Goal: Information Seeking & Learning: Learn about a topic

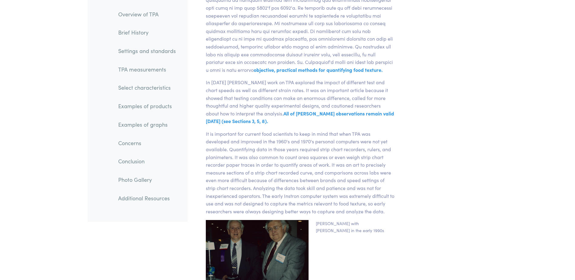
scroll to position [2455, 0]
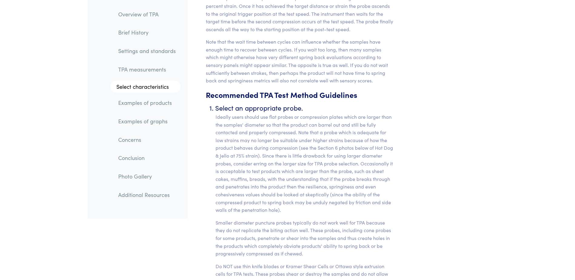
click at [155, 71] on link "TPA measurements" at bounding box center [146, 69] width 67 height 14
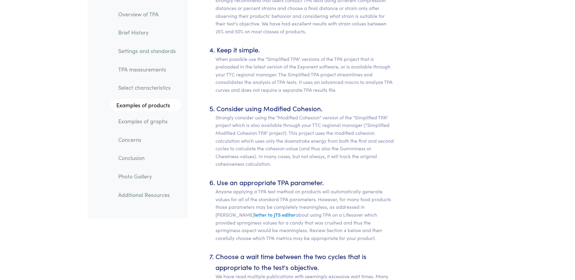
scroll to position [4086, 0]
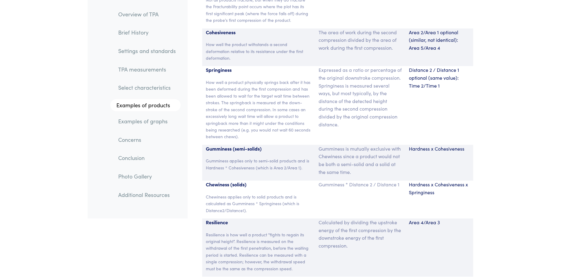
drag, startPoint x: 263, startPoint y: 159, endPoint x: 261, endPoint y: 162, distance: 3.4
click at [263, 159] on p "Gumminess applies only to semi-solid products and is Hardness * Cohesiveness (w…" at bounding box center [259, 164] width 106 height 14
drag, startPoint x: 243, startPoint y: 156, endPoint x: 280, endPoint y: 153, distance: 37.4
click at [280, 157] on p "Gumminess applies only to semi-solid products and is Hardness * Cohesiveness (w…" at bounding box center [259, 164] width 106 height 14
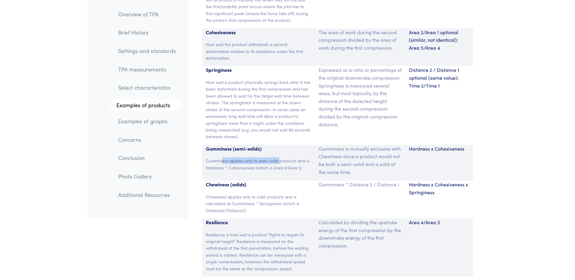
drag, startPoint x: 223, startPoint y: 153, endPoint x: 281, endPoint y: 153, distance: 58.5
click at [281, 157] on p "Gumminess applies only to semi-solid products and is Hardness * Cohesiveness (w…" at bounding box center [259, 164] width 106 height 14
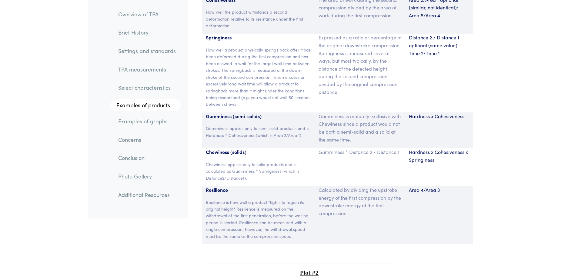
scroll to position [4116, 0]
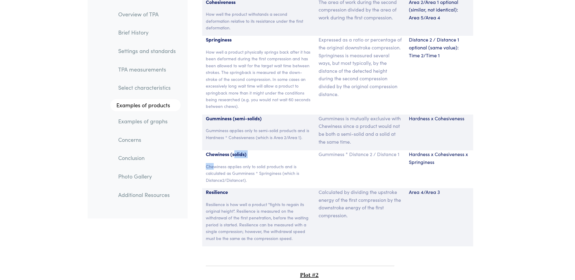
drag, startPoint x: 223, startPoint y: 148, endPoint x: 237, endPoint y: 146, distance: 14.6
click at [237, 150] on div "Chewiness (solids) Chewiness applies only to solid products and is calculated a…" at bounding box center [258, 169] width 113 height 38
click at [237, 150] on p "Chewiness (solids)" at bounding box center [259, 154] width 106 height 8
drag, startPoint x: 224, startPoint y: 160, endPoint x: 273, endPoint y: 158, distance: 48.9
click at [271, 163] on p "Chewiness applies only to solid products and is calculated as Gumminess * Sprin…" at bounding box center [259, 173] width 106 height 20
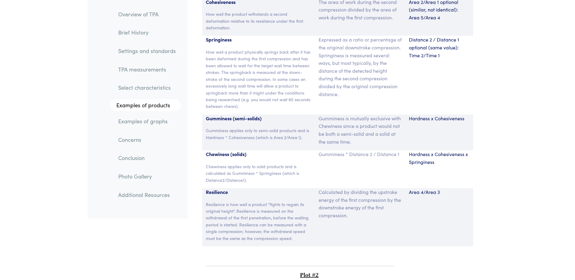
click at [273, 163] on p "Chewiness applies only to solid products and is calculated as Gumminess * Sprin…" at bounding box center [259, 173] width 106 height 20
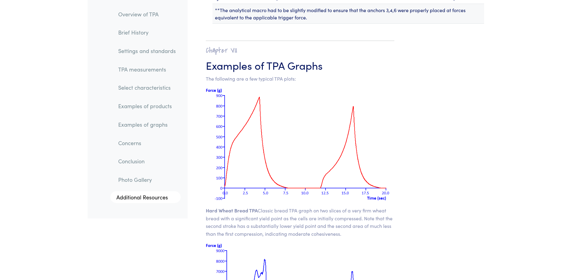
scroll to position [4148, 0]
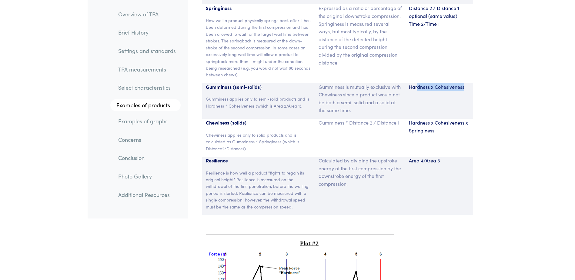
drag, startPoint x: 417, startPoint y: 79, endPoint x: 469, endPoint y: 78, distance: 52.1
click at [469, 83] on p "Hardness x Cohesiveness" at bounding box center [439, 87] width 61 height 8
click at [223, 119] on p "Chewiness (solids)" at bounding box center [259, 123] width 106 height 8
click at [292, 132] on p "Chewiness applies only to solid products and is calculated as Gumminess * Sprin…" at bounding box center [259, 142] width 106 height 20
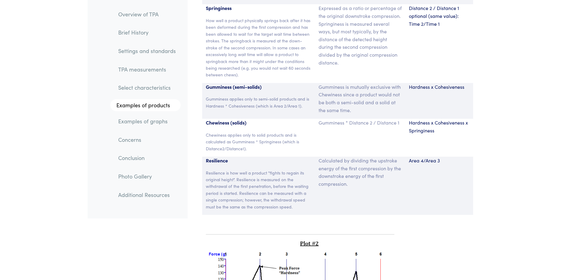
click at [455, 119] on p "Hardness x Cohesiveness x Springiness" at bounding box center [439, 126] width 61 height 15
click at [216, 83] on p "Gumminess (semi-solids)" at bounding box center [259, 87] width 106 height 8
drag, startPoint x: 341, startPoint y: 77, endPoint x: 379, endPoint y: 89, distance: 39.4
click at [378, 89] on p "Gumminess is mutually exclusive with Chewiness since a product would not be bot…" at bounding box center [360, 98] width 83 height 31
click at [379, 89] on p "Gumminess is mutually exclusive with Chewiness since a product would not be bot…" at bounding box center [360, 98] width 83 height 31
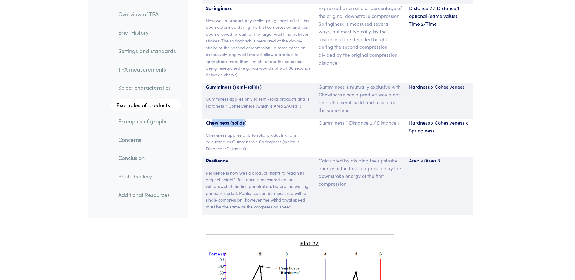
drag, startPoint x: 212, startPoint y: 111, endPoint x: 245, endPoint y: 114, distance: 32.9
click at [245, 119] on p "Chewiness (solids)" at bounding box center [259, 123] width 106 height 8
drag, startPoint x: 220, startPoint y: 112, endPoint x: 236, endPoint y: 114, distance: 16.5
click at [236, 119] on p "Chewiness (solids)" at bounding box center [259, 123] width 106 height 8
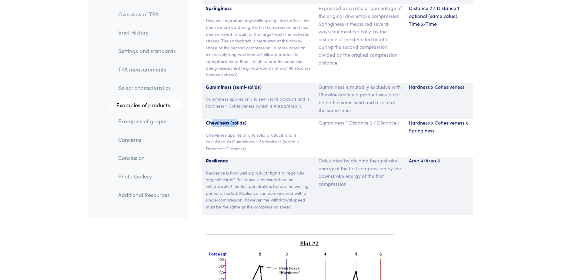
click at [236, 119] on p "Chewiness (solids)" at bounding box center [259, 123] width 106 height 8
click at [421, 119] on p "Hardness x Cohesiveness x Springiness" at bounding box center [439, 126] width 61 height 15
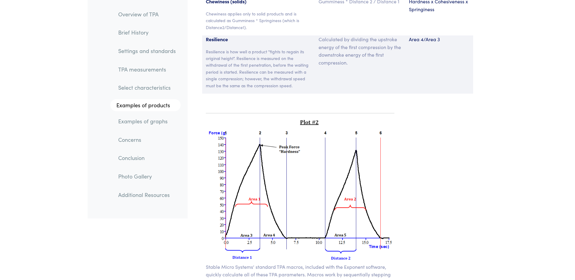
scroll to position [4178, 0]
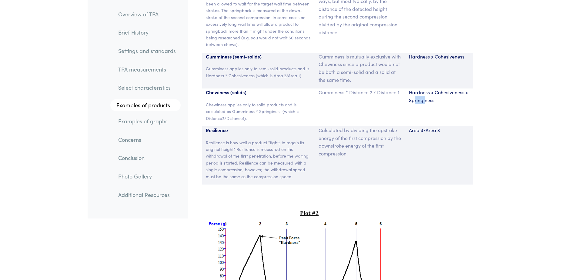
drag, startPoint x: 415, startPoint y: 91, endPoint x: 424, endPoint y: 92, distance: 9.4
click at [424, 92] on p "Hardness x Cohesiveness x Springiness" at bounding box center [439, 96] width 61 height 15
drag, startPoint x: 424, startPoint y: 92, endPoint x: 420, endPoint y: 93, distance: 4.7
click at [424, 92] on p "Hardness x Cohesiveness x Springiness" at bounding box center [439, 96] width 61 height 15
drag, startPoint x: 418, startPoint y: 83, endPoint x: 450, endPoint y: 85, distance: 32.2
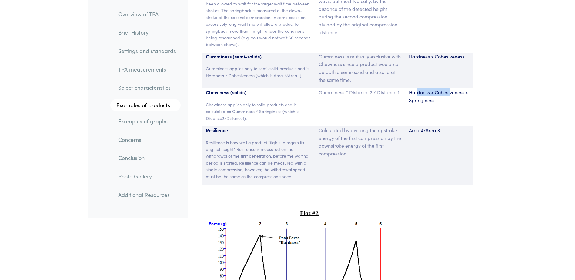
click at [450, 89] on p "Hardness x Cohesiveness x Springiness" at bounding box center [439, 96] width 61 height 15
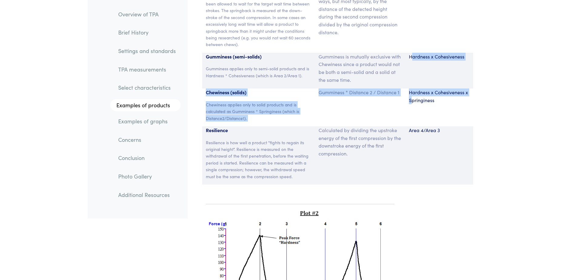
drag, startPoint x: 412, startPoint y: 89, endPoint x: 414, endPoint y: 78, distance: 10.5
click at [414, 78] on section "Parameter Expression Measurement Hardness The peak force that occurs during the…" at bounding box center [337, 9] width 293 height 365
click at [414, 78] on div "Hardness x Cohesiveness" at bounding box center [439, 71] width 68 height 36
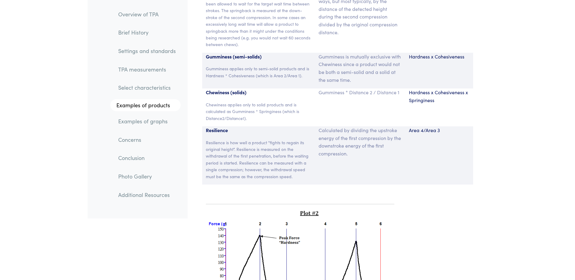
click at [421, 89] on p "Hardness x Cohesiveness x Springiness" at bounding box center [439, 96] width 61 height 15
drag, startPoint x: 420, startPoint y: 82, endPoint x: 451, endPoint y: 84, distance: 31.0
click at [451, 89] on p "Hardness x Cohesiveness x Springiness" at bounding box center [439, 96] width 61 height 15
drag, startPoint x: 411, startPoint y: 84, endPoint x: 452, endPoint y: 83, distance: 40.9
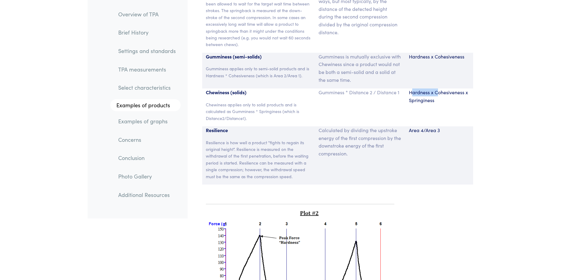
click at [452, 89] on p "Hardness x Cohesiveness x Springiness" at bounding box center [439, 96] width 61 height 15
drag, startPoint x: 444, startPoint y: 82, endPoint x: 463, endPoint y: 84, distance: 19.1
click at [463, 89] on p "Hardness x Cohesiveness x Springiness" at bounding box center [439, 96] width 61 height 15
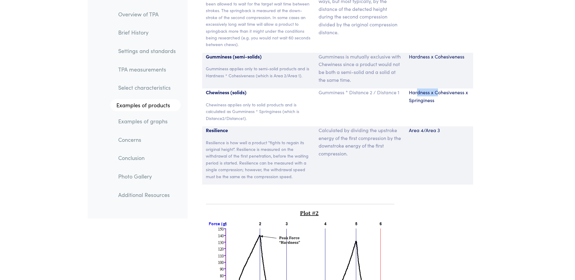
drag, startPoint x: 417, startPoint y: 88, endPoint x: 445, endPoint y: 85, distance: 28.6
click at [444, 89] on p "Hardness x Cohesiveness x Springiness" at bounding box center [439, 96] width 61 height 15
drag, startPoint x: 445, startPoint y: 85, endPoint x: 446, endPoint y: 89, distance: 3.8
click at [446, 89] on p "Hardness x Cohesiveness x Springiness" at bounding box center [439, 96] width 61 height 15
drag, startPoint x: 412, startPoint y: 80, endPoint x: 453, endPoint y: 80, distance: 41.5
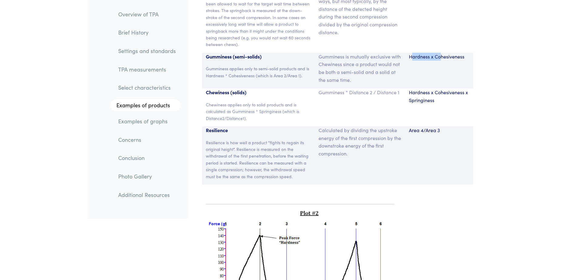
click at [453, 80] on section "Parameter Expression Measurement Hardness The peak force that occurs during the…" at bounding box center [337, 9] width 293 height 365
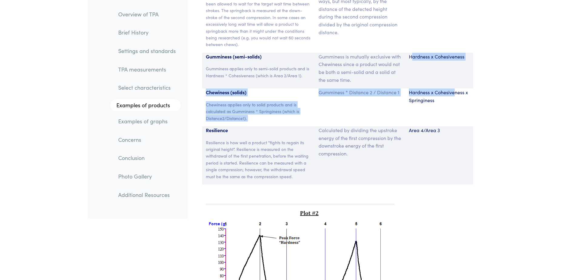
drag, startPoint x: 453, startPoint y: 80, endPoint x: 454, endPoint y: 84, distance: 3.7
click at [453, 89] on p "Hardness x Cohesiveness x Springiness" at bounding box center [439, 96] width 61 height 15
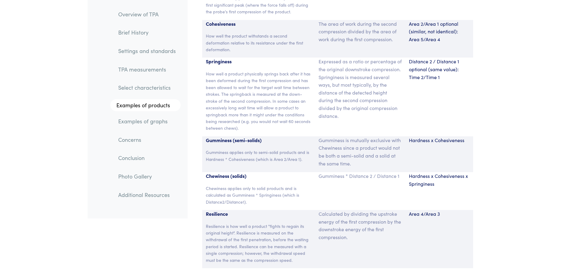
scroll to position [4116, 0]
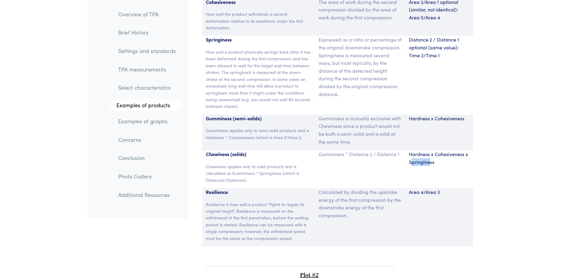
drag, startPoint x: 430, startPoint y: 158, endPoint x: 413, endPoint y: 156, distance: 17.4
click at [413, 156] on div "Hardness x Cohesiveness x Springiness" at bounding box center [439, 169] width 68 height 38
click at [413, 156] on p "Hardness x Cohesiveness x Springiness" at bounding box center [439, 157] width 61 height 15
drag, startPoint x: 411, startPoint y: 111, endPoint x: 429, endPoint y: 111, distance: 17.9
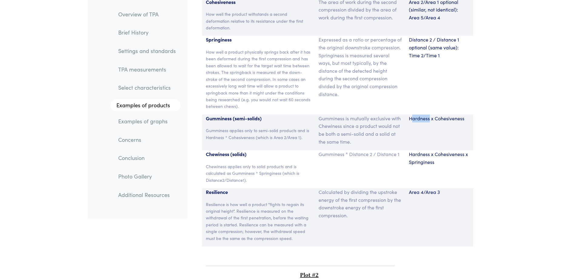
click at [429, 115] on p "Hardness x Cohesiveness" at bounding box center [439, 119] width 61 height 8
click at [466, 115] on p "Hardness x Cohesiveness" at bounding box center [439, 119] width 61 height 8
drag, startPoint x: 460, startPoint y: 110, endPoint x: 436, endPoint y: 111, distance: 24.6
click at [436, 115] on p "Hardness x Cohesiveness" at bounding box center [439, 119] width 61 height 8
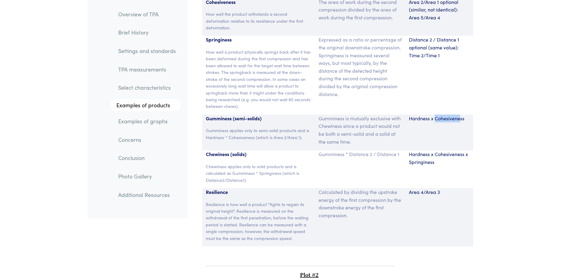
click at [436, 115] on p "Hardness x Cohesiveness" at bounding box center [439, 119] width 61 height 8
drag, startPoint x: 419, startPoint y: 154, endPoint x: 427, endPoint y: 154, distance: 8.8
click at [427, 154] on p "Hardness x Cohesiveness x Springiness" at bounding box center [439, 157] width 61 height 15
click at [428, 154] on p "Hardness x Cohesiveness x Springiness" at bounding box center [439, 157] width 61 height 15
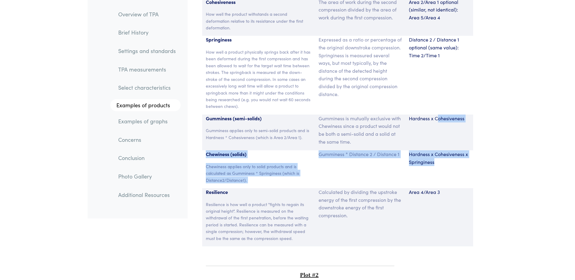
click at [438, 137] on section "Parameter Expression Measurement Hardness The peak force that occurs during the…" at bounding box center [337, 71] width 293 height 365
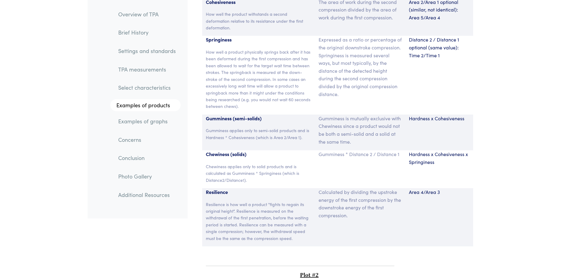
click at [418, 121] on div "Hardness x Cohesiveness" at bounding box center [439, 133] width 68 height 36
click at [211, 115] on p "Gumminess (semi-solids)" at bounding box center [259, 119] width 106 height 8
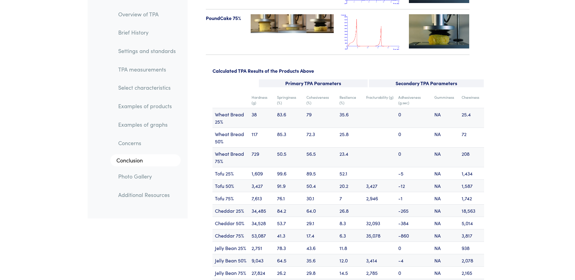
scroll to position [7293, 0]
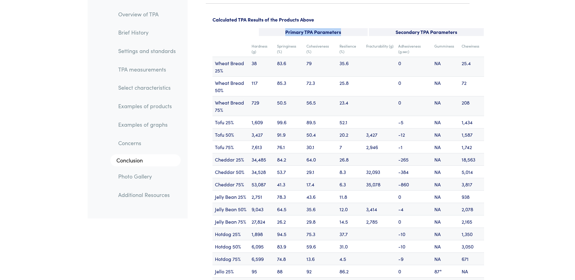
drag, startPoint x: 310, startPoint y: 15, endPoint x: 363, endPoint y: 15, distance: 52.1
click at [363, 28] on p "Primary TPA Parameters" at bounding box center [313, 32] width 109 height 8
drag, startPoint x: 363, startPoint y: 15, endPoint x: 273, endPoint y: 35, distance: 92.0
click at [273, 41] on td "Hardness (g)" at bounding box center [261, 49] width 25 height 16
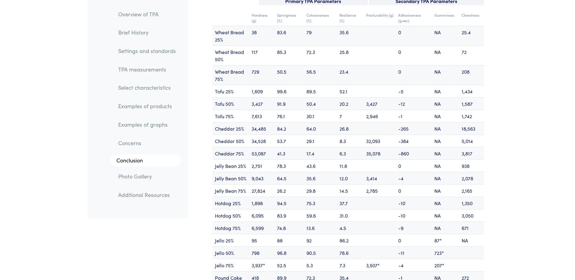
scroll to position [7263, 0]
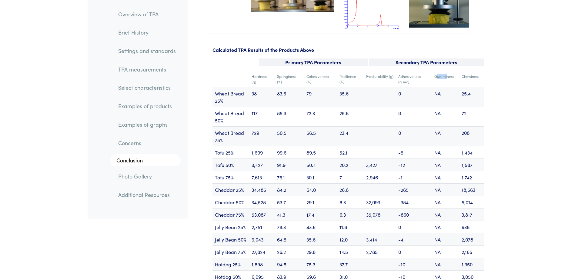
drag, startPoint x: 437, startPoint y: 56, endPoint x: 447, endPoint y: 70, distance: 16.6
click at [447, 71] on td "Gumminess" at bounding box center [445, 79] width 27 height 16
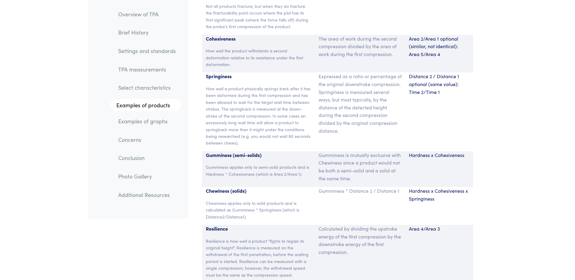
scroll to position [4144, 0]
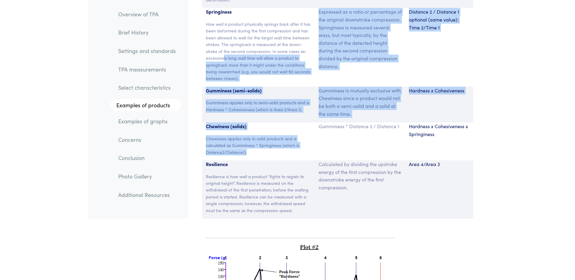
drag, startPoint x: 284, startPoint y: 117, endPoint x: 314, endPoint y: 146, distance: 41.8
click at [314, 146] on section "Parameter Expression Measurement Hardness The peak force that occurs during the…" at bounding box center [337, 43] width 293 height 365
drag, startPoint x: 314, startPoint y: 146, endPoint x: 307, endPoint y: 149, distance: 7.8
click at [314, 146] on div "Chewiness (solids) Chewiness applies only to solid products and is calculated a…" at bounding box center [258, 141] width 113 height 38
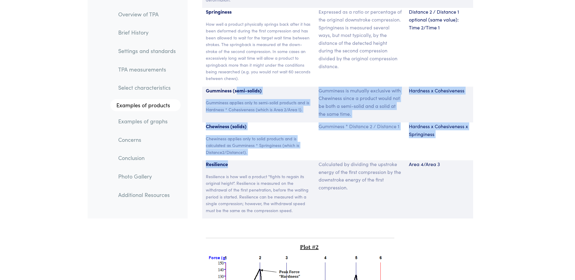
drag, startPoint x: 290, startPoint y: 154, endPoint x: 238, endPoint y: 79, distance: 90.8
click at [238, 79] on section "Parameter Expression Measurement Hardness The peak force that occurs during the…" at bounding box center [337, 43] width 293 height 365
drag, startPoint x: 238, startPoint y: 79, endPoint x: 277, endPoint y: 125, distance: 59.8
click at [277, 125] on div "Chewiness (solids) Chewiness applies only to solid products and is calculated a…" at bounding box center [258, 141] width 113 height 38
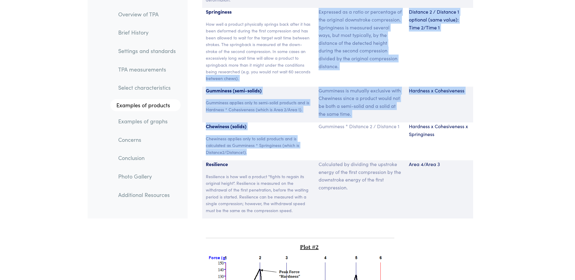
drag, startPoint x: 281, startPoint y: 146, endPoint x: 201, endPoint y: 73, distance: 107.9
click at [201, 73] on section "Parameter Expression Measurement Hardness The peak force that occurs during the…" at bounding box center [337, 43] width 293 height 365
drag, startPoint x: 201, startPoint y: 73, endPoint x: 262, endPoint y: 146, distance: 94.9
click at [258, 144] on p "Chewiness applies only to solid products and is calculated as Gumminess * Sprin…" at bounding box center [259, 145] width 106 height 20
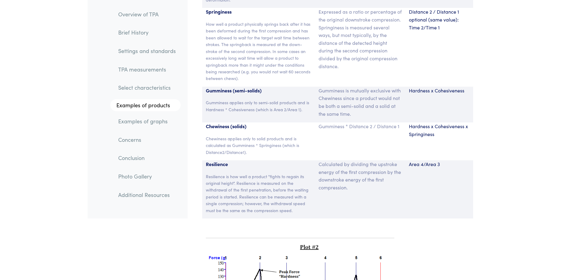
drag, startPoint x: 165, startPoint y: 81, endPoint x: 161, endPoint y: 75, distance: 6.7
click at [165, 81] on link "Select characteristics" at bounding box center [146, 88] width 67 height 14
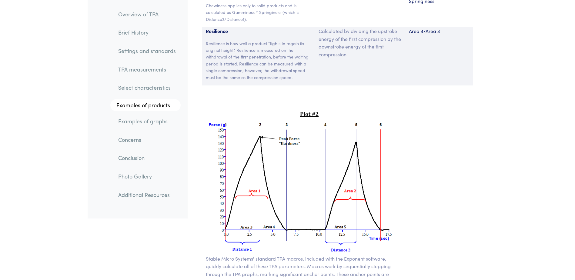
click at [151, 62] on li "TPA measurements" at bounding box center [142, 67] width 76 height 18
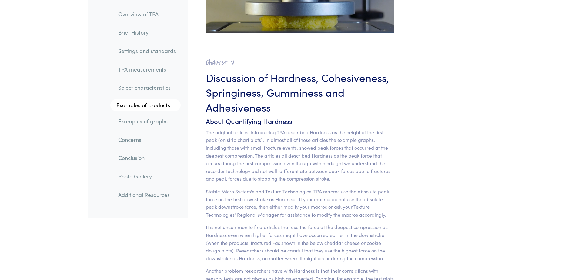
click at [156, 74] on link "TPA measurements" at bounding box center [146, 69] width 67 height 14
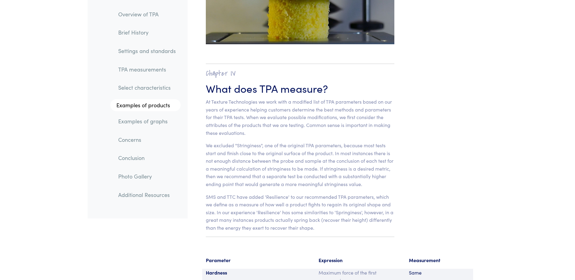
scroll to position [3757, 0]
drag, startPoint x: 341, startPoint y: 182, endPoint x: 362, endPoint y: 186, distance: 21.0
click at [362, 192] on p "SMS and TTC have added 'Resilience' to our recommended TPA parameters, which we…" at bounding box center [300, 211] width 189 height 39
drag, startPoint x: 252, startPoint y: 194, endPoint x: 287, endPoint y: 197, distance: 35.0
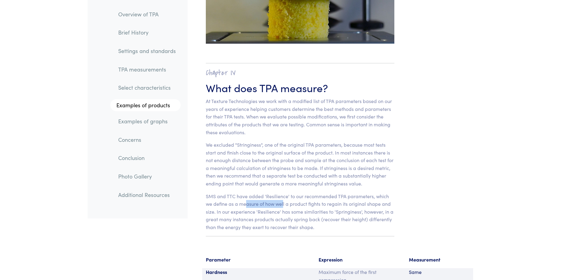
click at [287, 197] on p "SMS and TTC have added 'Resilience' to our recommended TPA parameters, which we…" at bounding box center [300, 211] width 189 height 39
drag, startPoint x: 269, startPoint y: 196, endPoint x: 340, endPoint y: 196, distance: 70.9
click at [340, 196] on p "SMS and TTC have added 'Resilience' to our recommended TPA parameters, which we…" at bounding box center [300, 211] width 189 height 39
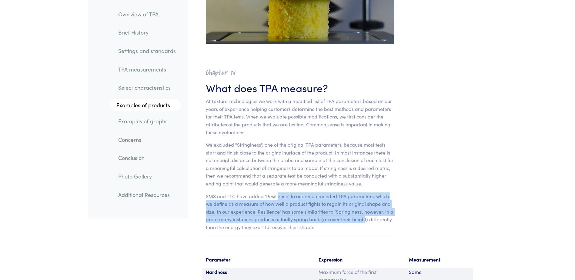
drag, startPoint x: 333, startPoint y: 204, endPoint x: 365, endPoint y: 211, distance: 32.4
click at [365, 211] on p "SMS and TTC have added 'Resilience' to our recommended TPA parameters, which we…" at bounding box center [300, 211] width 189 height 39
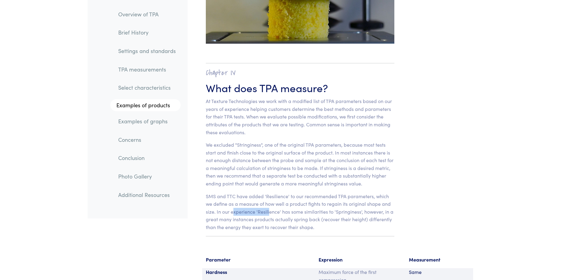
drag, startPoint x: 234, startPoint y: 202, endPoint x: 293, endPoint y: 208, distance: 59.6
click at [293, 208] on p "SMS and TTC have added 'Resilience' to our recommended TPA parameters, which we…" at bounding box center [300, 211] width 189 height 39
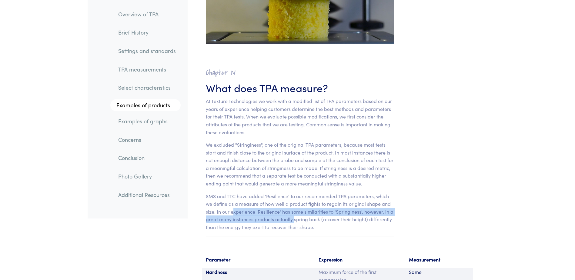
click at [293, 208] on p "SMS and TTC have added 'Resilience' to our recommended TPA parameters, which we…" at bounding box center [300, 211] width 189 height 39
drag, startPoint x: 242, startPoint y: 203, endPoint x: 374, endPoint y: 205, distance: 131.9
click at [374, 205] on p "SMS and TTC have added 'Resilience' to our recommended TPA parameters, which we…" at bounding box center [300, 211] width 189 height 39
